Goal: Task Accomplishment & Management: Manage account settings

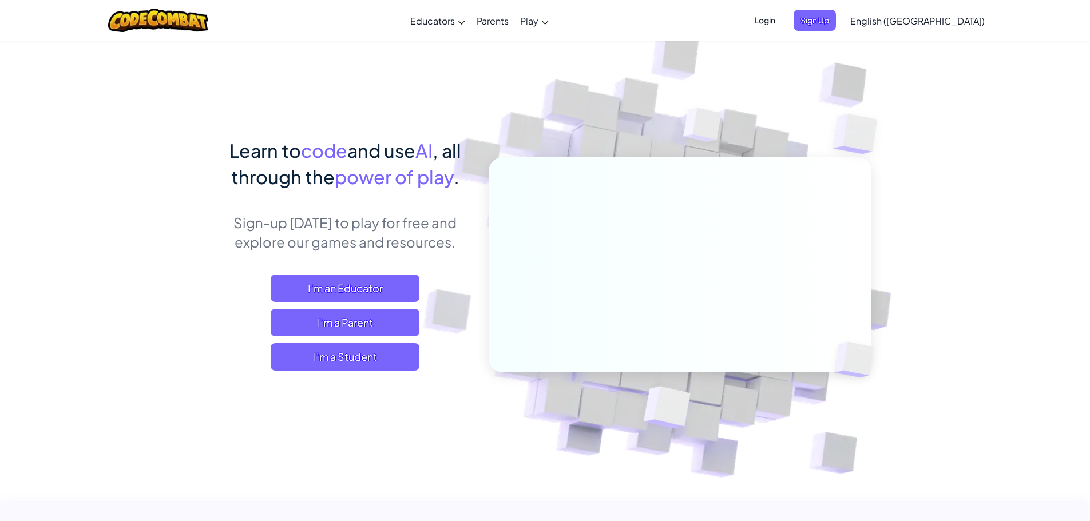
click at [783, 19] on span "Login" at bounding box center [765, 20] width 34 height 21
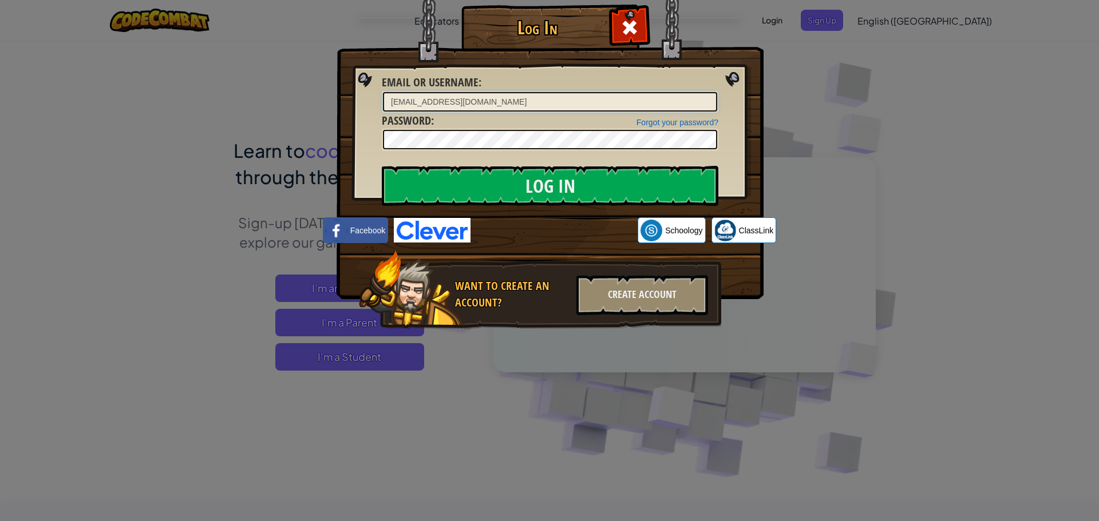
drag, startPoint x: 555, startPoint y: 104, endPoint x: 165, endPoint y: 105, distance: 389.2
click at [165, 105] on div "Log In Unknown Error Email or Username : [EMAIL_ADDRESS][DOMAIN_NAME] Forgot yo…" at bounding box center [549, 260] width 1099 height 521
drag, startPoint x: 549, startPoint y: 96, endPoint x: 539, endPoint y: 96, distance: 9.7
click at [549, 96] on input "Email or Username :" at bounding box center [550, 101] width 334 height 19
paste input "khoanpdFX39279"
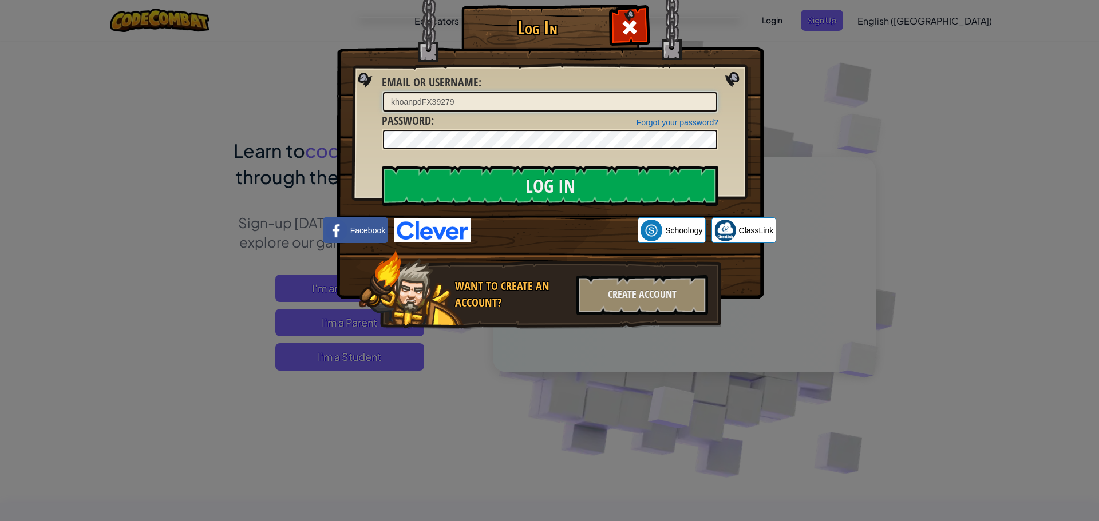
type input "khoanpdFX39279"
click at [203, 139] on div "Log In Unknown Error Email or Username : khoanpdFX39279 Forgot your password? P…" at bounding box center [549, 260] width 1099 height 521
click at [424, 190] on input "Log In" at bounding box center [550, 186] width 337 height 40
